Goal: Information Seeking & Learning: Learn about a topic

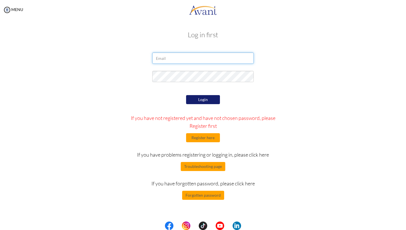
click at [213, 58] on input "email" at bounding box center [203, 57] width 102 height 11
type input "[EMAIL_ADDRESS][DOMAIN_NAME]"
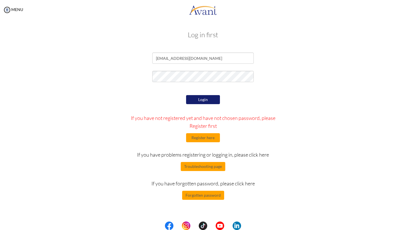
click at [207, 97] on button "Login" at bounding box center [203, 99] width 34 height 9
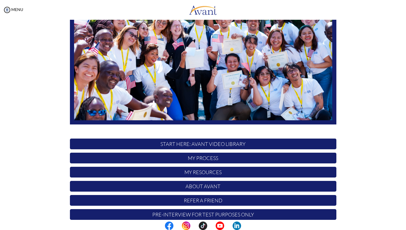
scroll to position [84, 0]
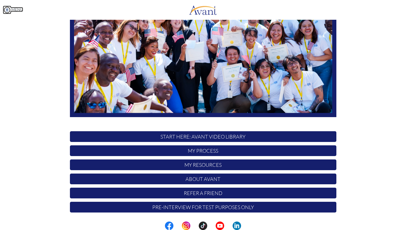
click at [6, 11] on img at bounding box center [7, 10] width 8 height 8
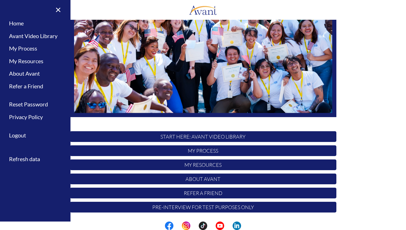
click at [356, 74] on div "Hi [PERSON_NAME] ! START HERE: Avant Video Library My Process My Resources Abou…" at bounding box center [203, 79] width 330 height 274
click at [58, 8] on link "×" at bounding box center [54, 9] width 17 height 19
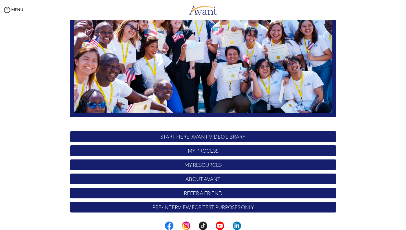
click at [190, 137] on p "START HERE: Avant Video Library" at bounding box center [203, 136] width 267 height 11
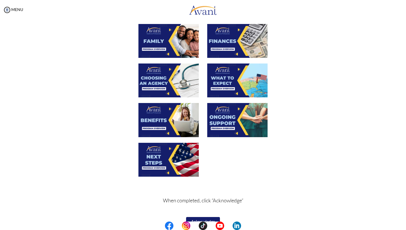
scroll to position [158, 0]
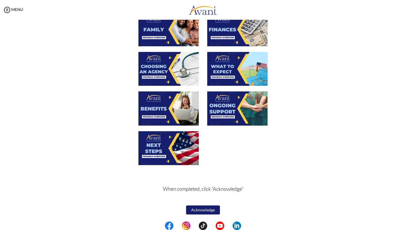
click at [168, 28] on img at bounding box center [169, 29] width 60 height 34
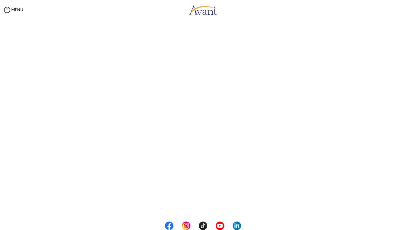
scroll to position [0, 0]
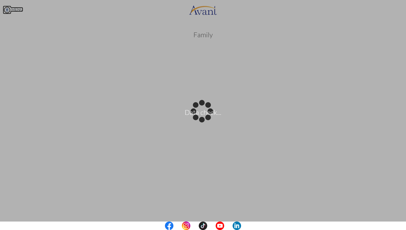
click at [7, 12] on body "Data check... Maintenance break. Please come back in 2 hours. MENU My Status Wh…" at bounding box center [203, 115] width 406 height 230
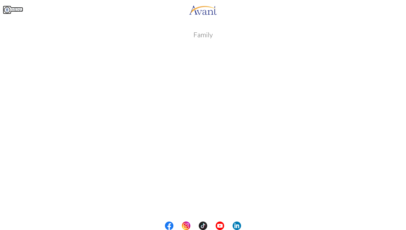
scroll to position [12, 0]
click at [8, 9] on img at bounding box center [7, 10] width 8 height 8
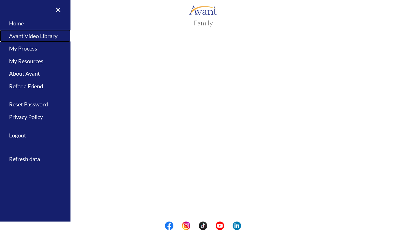
click at [35, 38] on link "Avant Video Library" at bounding box center [35, 36] width 71 height 13
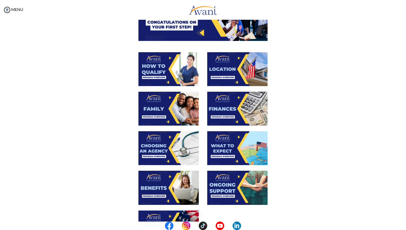
scroll to position [5, 0]
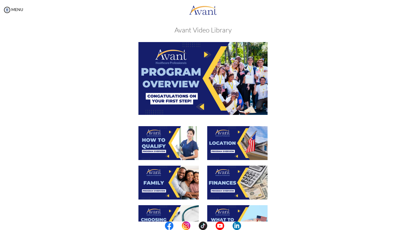
click at [194, 70] on img at bounding box center [203, 78] width 129 height 73
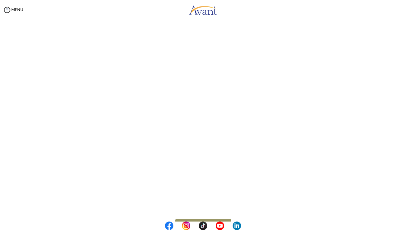
scroll to position [33, 0]
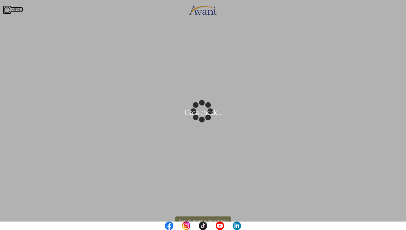
click at [8, 10] on body "Data check... Maintenance break. Please come back in 2 hours. MENU My Status Wh…" at bounding box center [203, 115] width 406 height 230
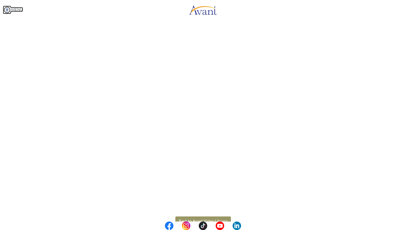
click at [7, 12] on img at bounding box center [7, 10] width 8 height 8
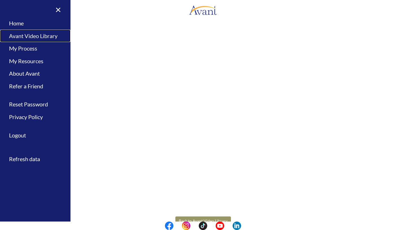
click at [28, 34] on link "Avant Video Library" at bounding box center [35, 36] width 71 height 13
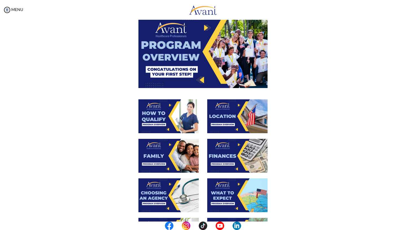
scroll to position [34, 0]
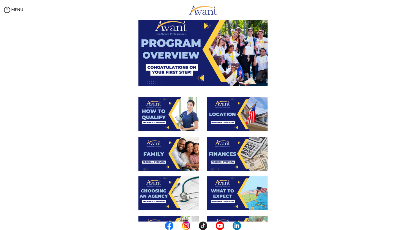
click at [175, 116] on img at bounding box center [169, 114] width 60 height 34
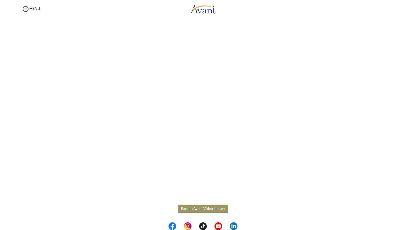
scroll to position [24, 0]
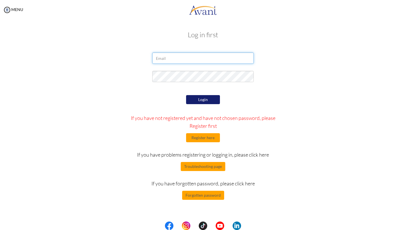
click at [218, 56] on input "email" at bounding box center [203, 57] width 102 height 11
type input "[EMAIL_ADDRESS][DOMAIN_NAME]"
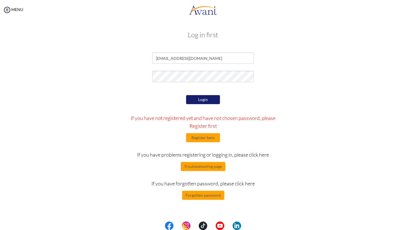
click at [204, 99] on button "Login" at bounding box center [203, 99] width 34 height 9
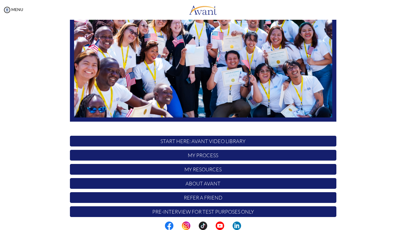
scroll to position [84, 0]
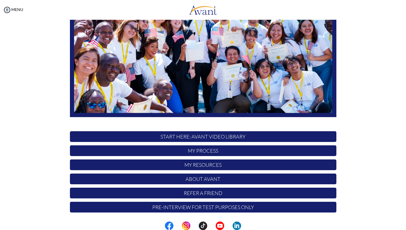
click at [206, 138] on p "START HERE: Avant Video Library" at bounding box center [203, 136] width 267 height 11
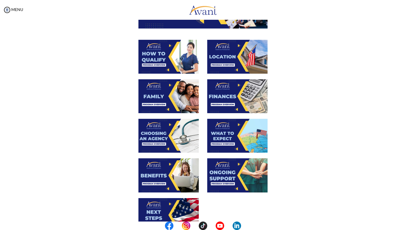
scroll to position [93, 0]
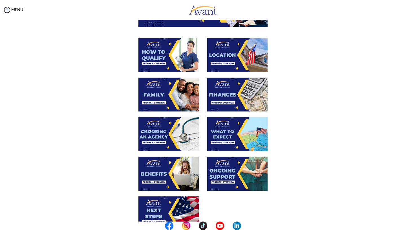
click at [236, 50] on img at bounding box center [237, 55] width 60 height 34
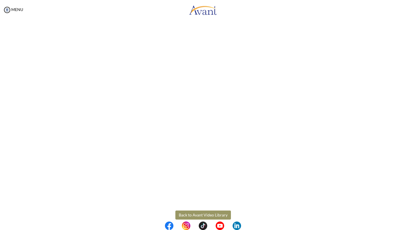
scroll to position [48, 0]
